Goal: Task Accomplishment & Management: Use online tool/utility

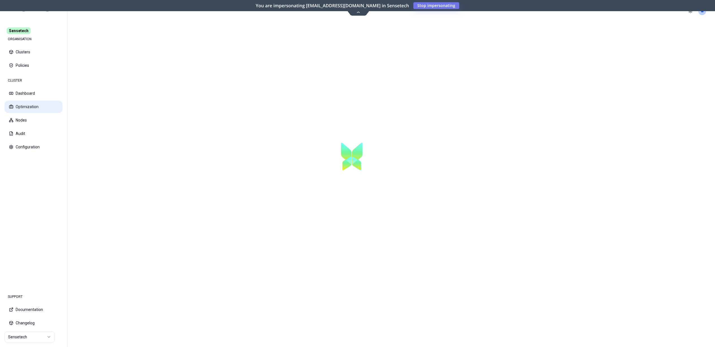
click at [29, 106] on button "Optimization" at bounding box center [33, 107] width 58 height 12
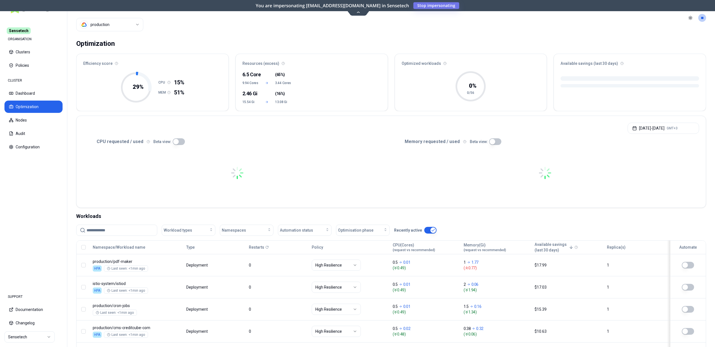
click at [125, 232] on input at bounding box center [120, 230] width 67 height 11
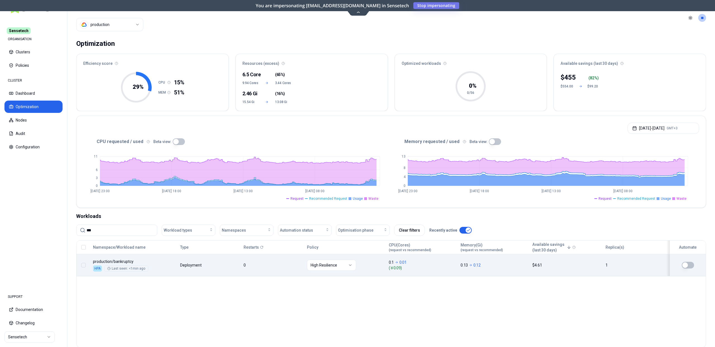
type input "***"
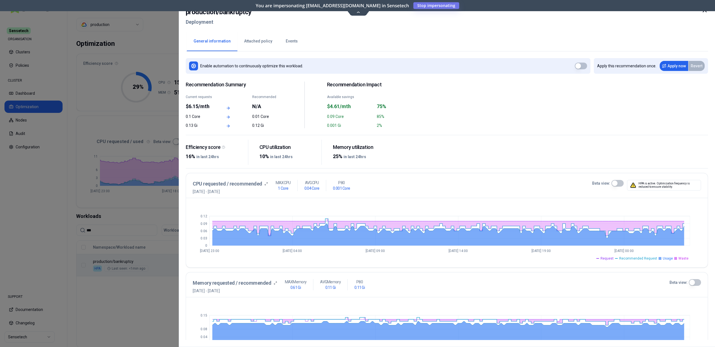
click at [704, 13] on icon at bounding box center [705, 10] width 7 height 7
click at [293, 40] on button "Events" at bounding box center [291, 42] width 25 height 20
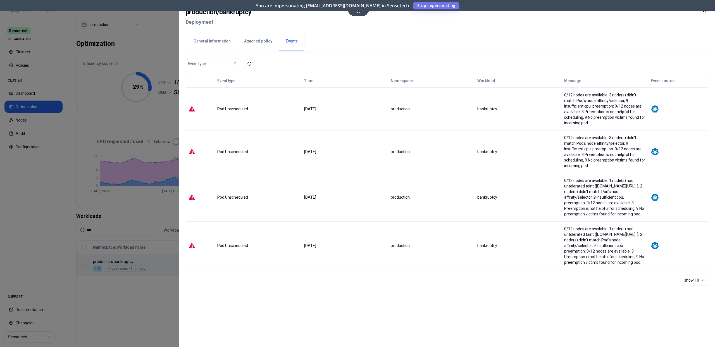
click at [264, 42] on button "Attached policy" at bounding box center [258, 42] width 42 height 20
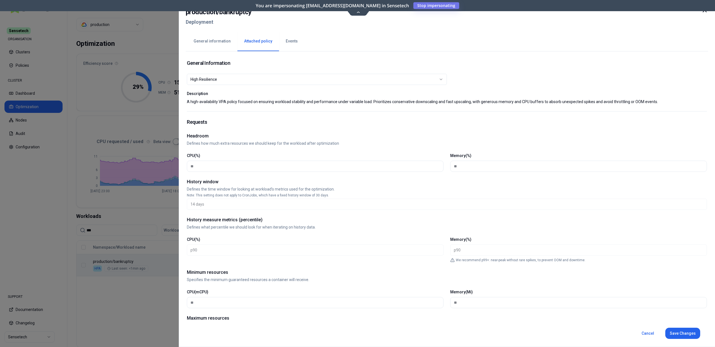
click at [281, 43] on button "Events" at bounding box center [291, 42] width 25 height 20
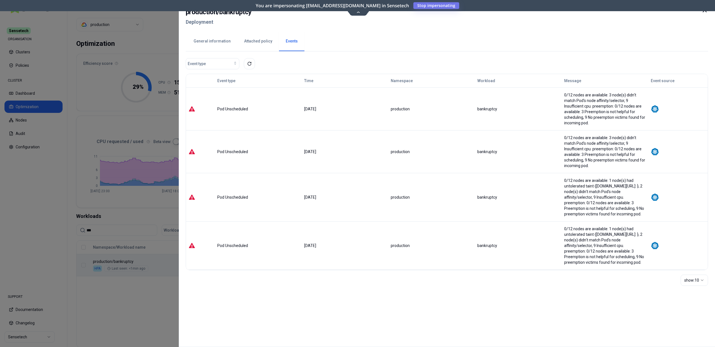
click at [253, 44] on button "Attached policy" at bounding box center [258, 42] width 42 height 20
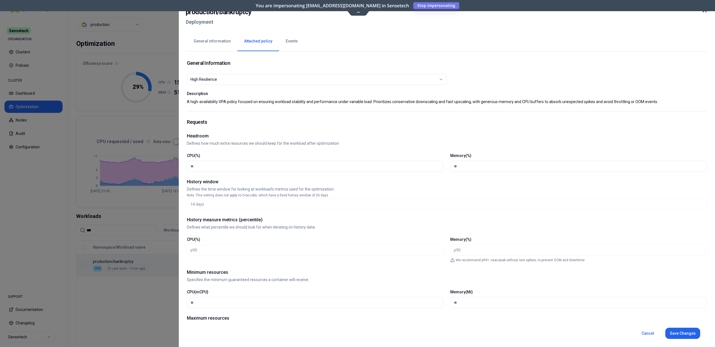
click at [204, 39] on button "General information" at bounding box center [212, 42] width 51 height 20
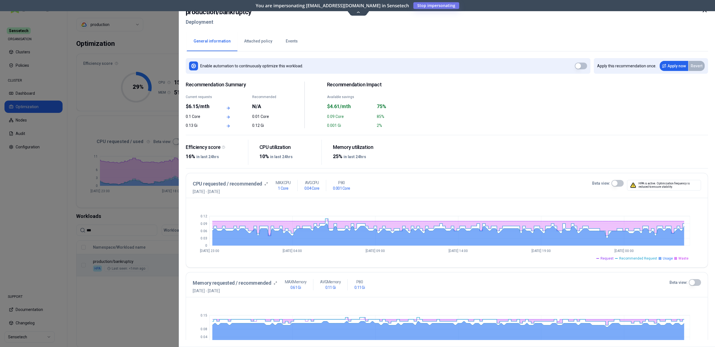
click at [706, 13] on icon at bounding box center [705, 10] width 7 height 7
